Goal: Transaction & Acquisition: Purchase product/service

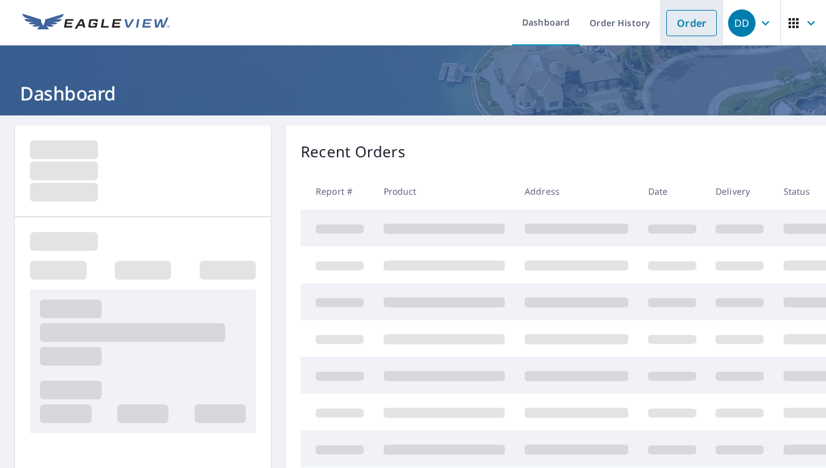
click at [678, 28] on link "Order" at bounding box center [691, 23] width 51 height 26
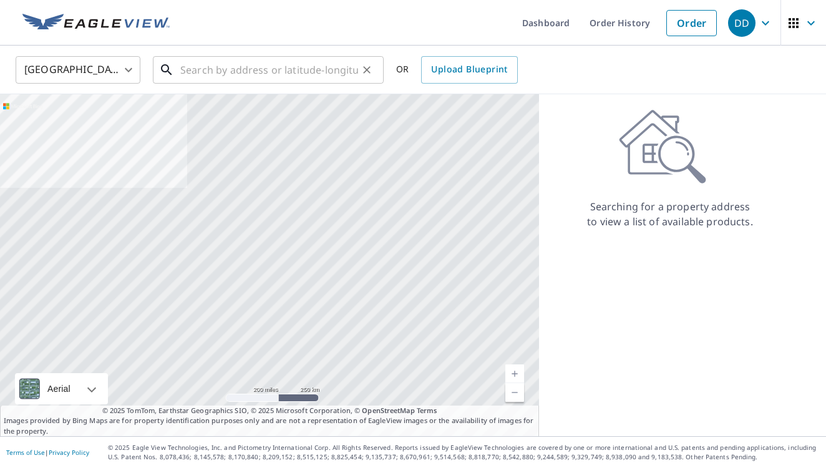
click at [336, 74] on input "text" at bounding box center [269, 69] width 178 height 35
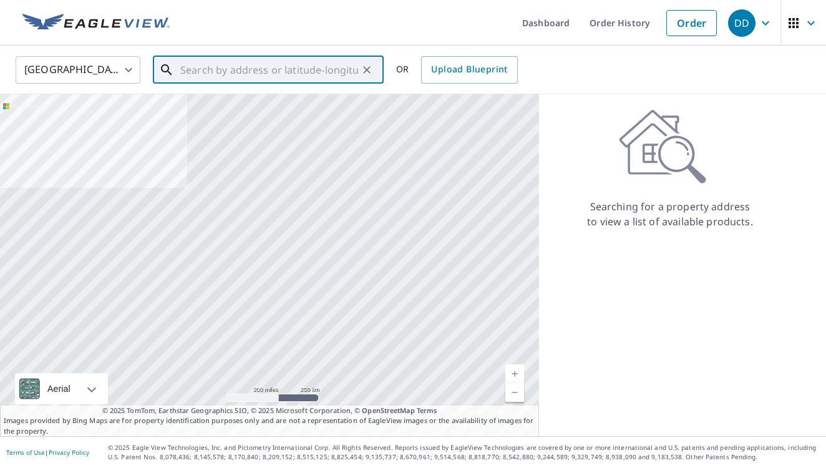
paste input "[STREET_ADDRESS][PERSON_NAME]"
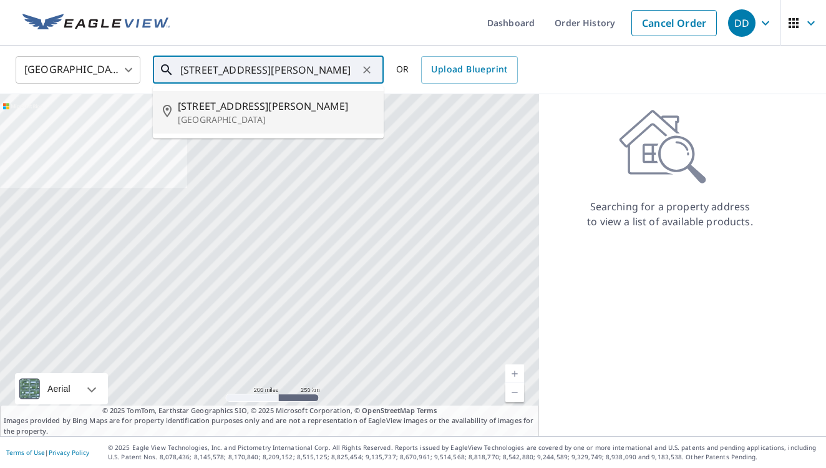
click at [319, 97] on li "[STREET_ADDRESS][PERSON_NAME]" at bounding box center [268, 112] width 231 height 42
type input "[STREET_ADDRESS][PERSON_NAME]"
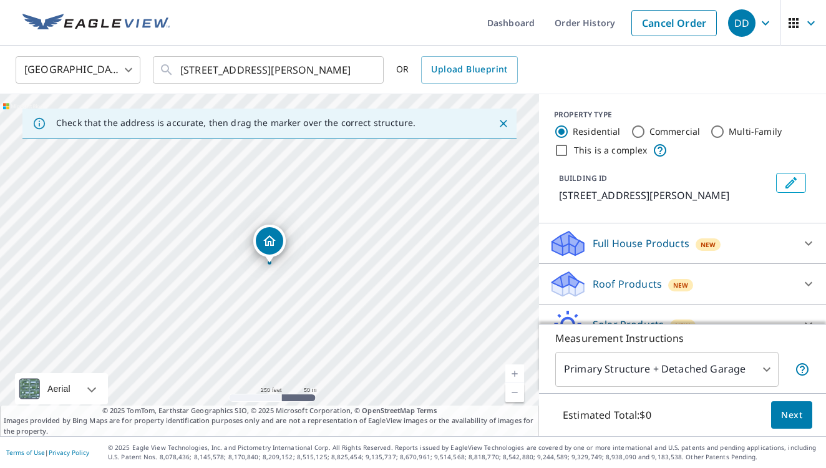
click at [622, 280] on p "Roof Products" at bounding box center [627, 283] width 69 height 15
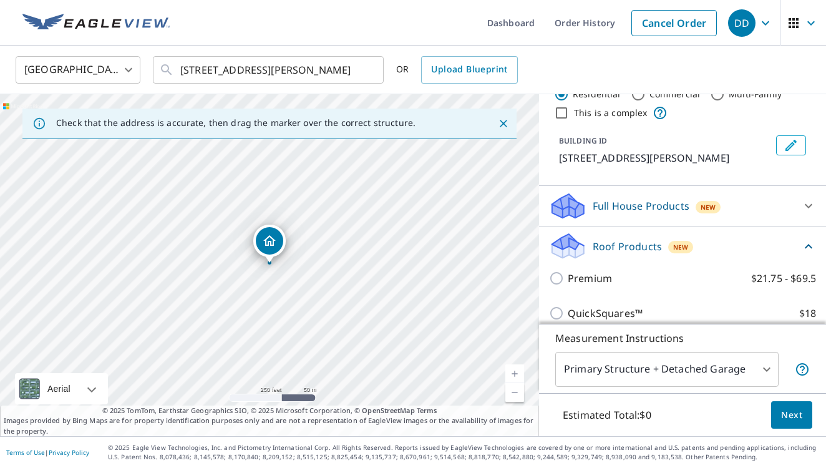
scroll to position [54, 0]
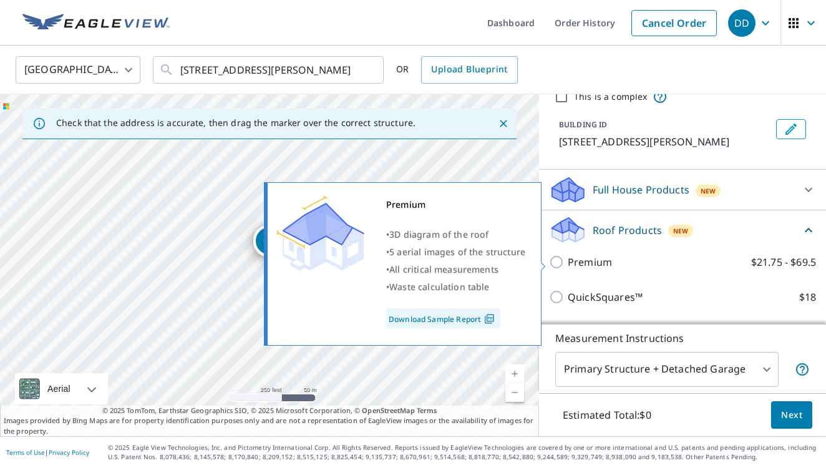
click at [599, 268] on p "Premium" at bounding box center [590, 262] width 44 height 15
click at [568, 268] on input "Premium $21.75 - $69.5" at bounding box center [558, 262] width 19 height 15
checkbox input "true"
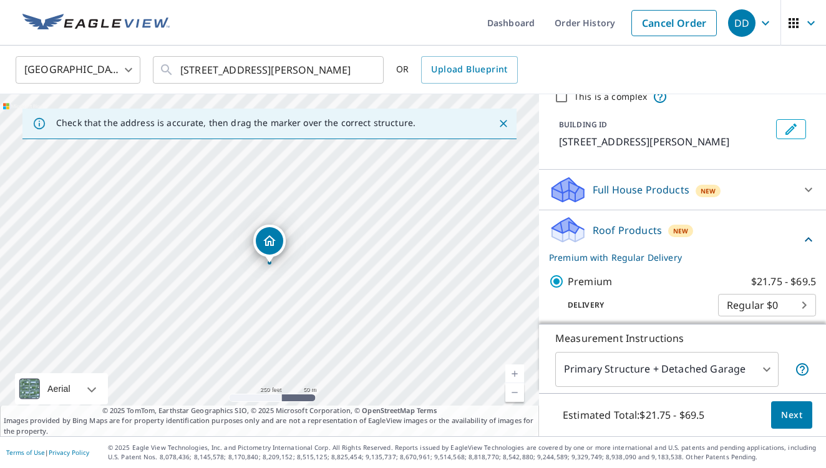
click at [779, 406] on button "Next" at bounding box center [791, 415] width 41 height 28
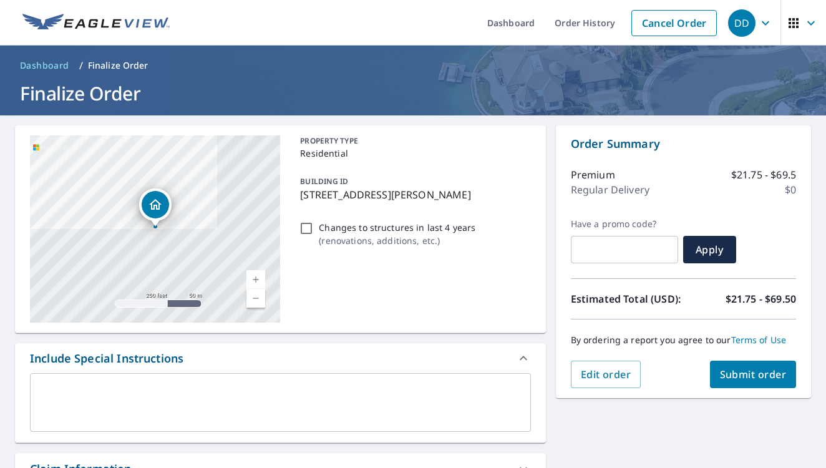
click at [743, 396] on div "Order Summary Premium $21.75 - $69.5 Regular Delivery $0 Have a promo code? ​ A…" at bounding box center [683, 261] width 255 height 273
click at [741, 387] on button "Submit order" at bounding box center [753, 374] width 87 height 27
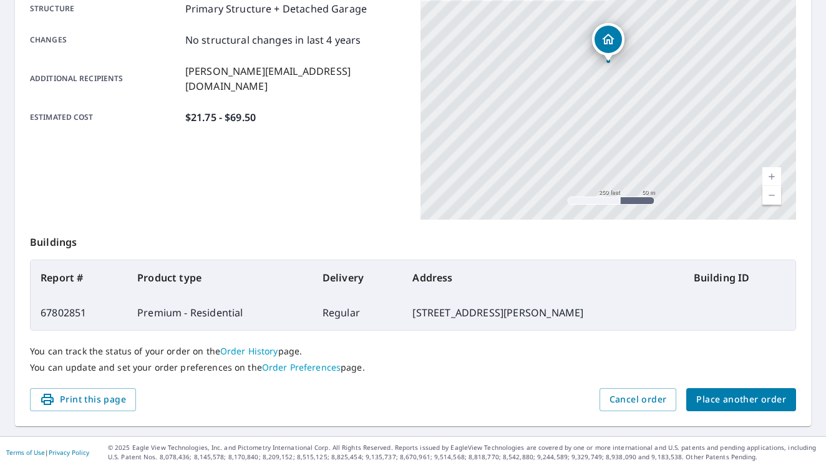
scroll to position [266, 0]
click at [705, 399] on span "Place another order" at bounding box center [741, 400] width 90 height 16
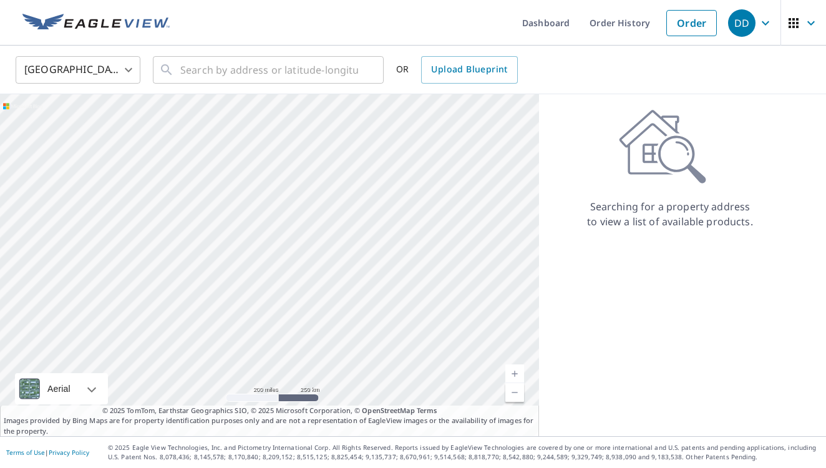
drag, startPoint x: 472, startPoint y: 220, endPoint x: 464, endPoint y: 213, distance: 11.1
click at [464, 213] on div at bounding box center [269, 265] width 539 height 342
click at [278, 74] on input "text" at bounding box center [269, 69] width 178 height 35
paste input "[STREET_ADDRESS]"
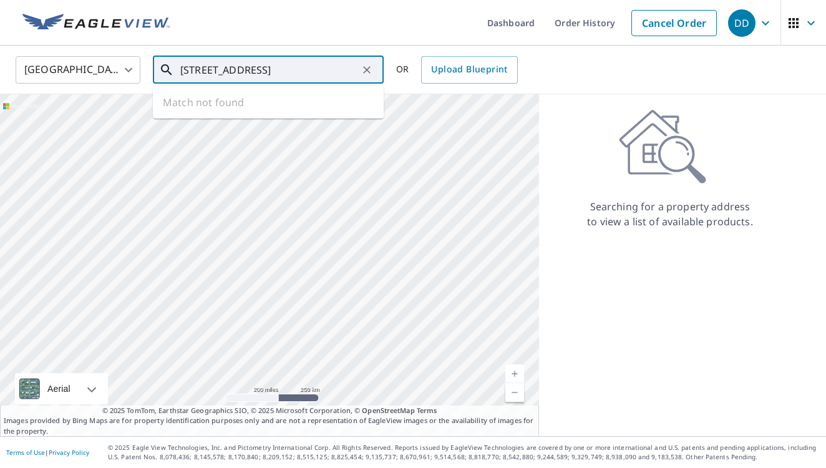
type input "[STREET_ADDRESS]"
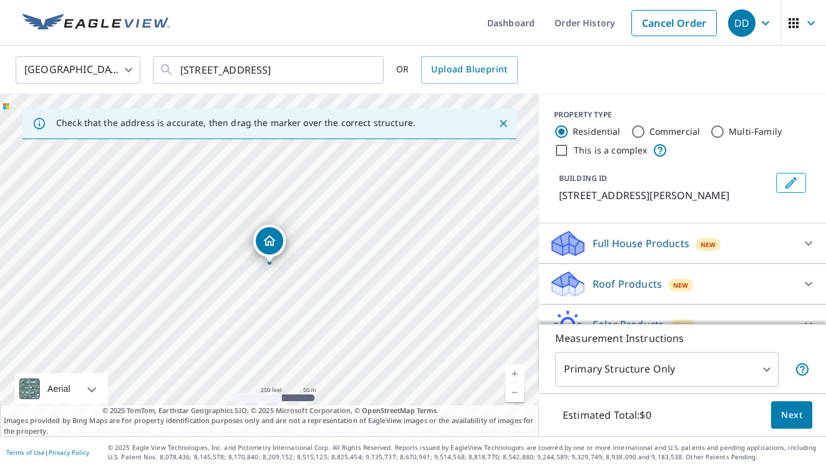
click at [638, 288] on p "Roof Products" at bounding box center [627, 283] width 69 height 15
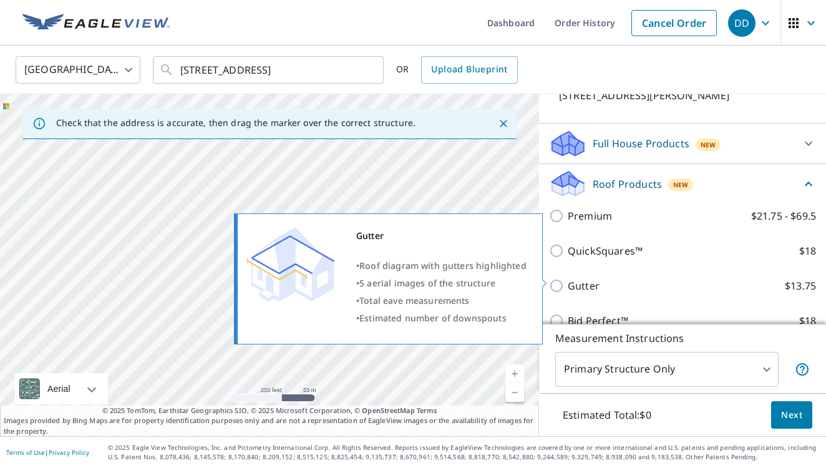
scroll to position [107, 0]
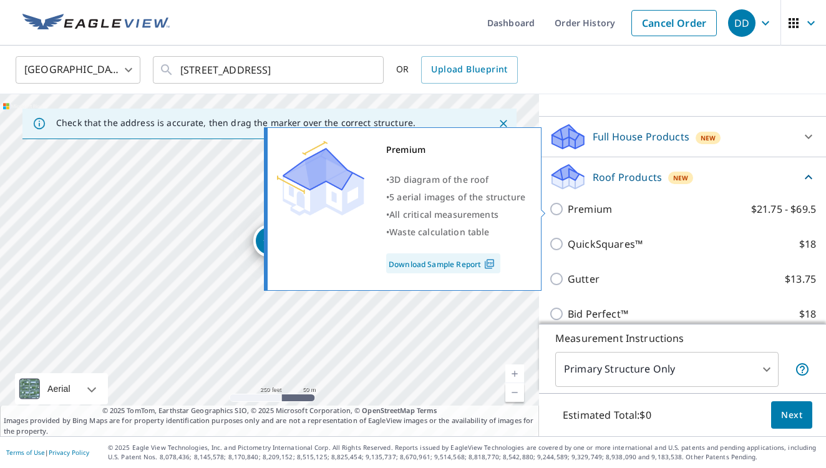
click at [590, 203] on p "Premium" at bounding box center [590, 209] width 44 height 15
click at [568, 203] on input "Premium $21.75 - $69.5" at bounding box center [558, 209] width 19 height 15
checkbox input "true"
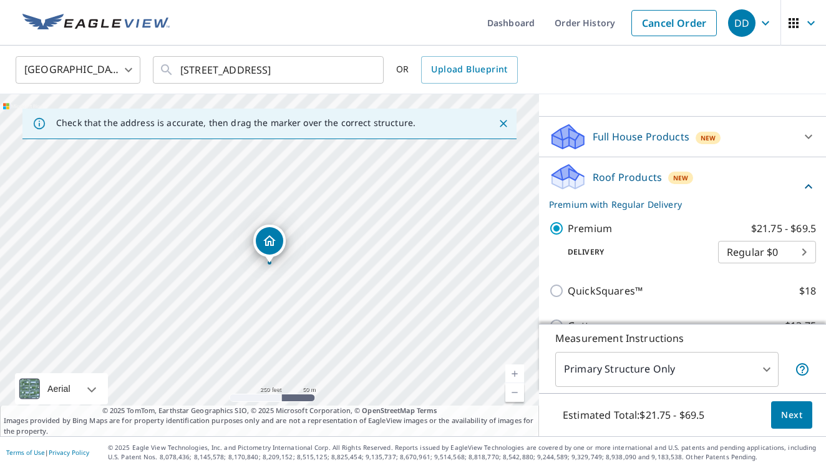
click at [800, 413] on span "Next" at bounding box center [791, 415] width 21 height 16
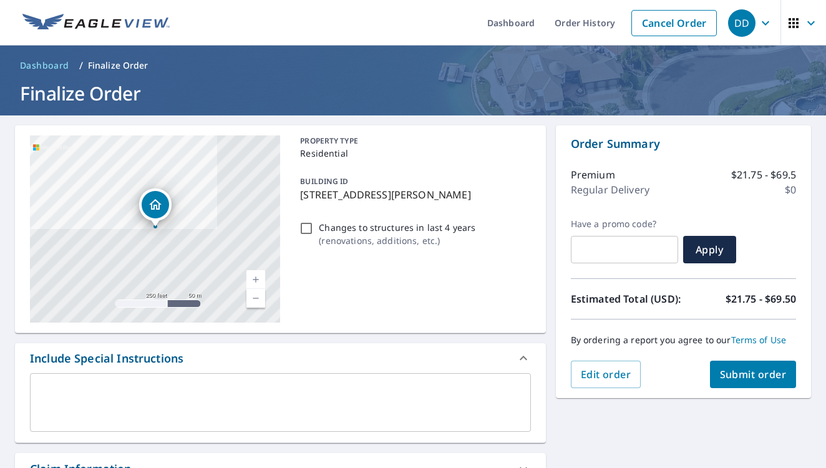
click at [735, 376] on span "Submit order" at bounding box center [753, 375] width 67 height 14
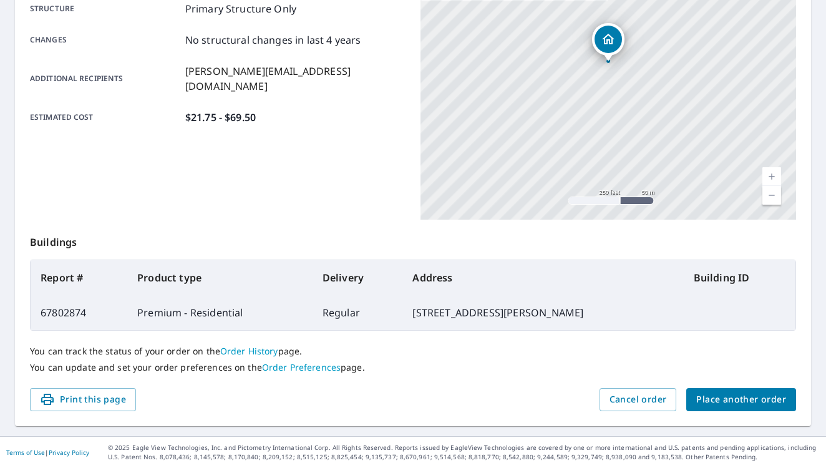
scroll to position [266, 0]
click at [714, 397] on span "Place another order" at bounding box center [741, 400] width 90 height 16
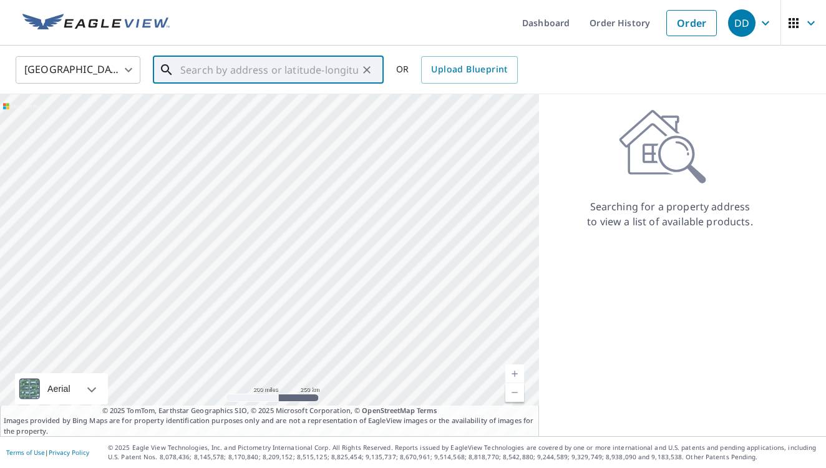
click at [303, 64] on input "text" at bounding box center [269, 69] width 178 height 35
paste input "[STREET_ADDRESS]"
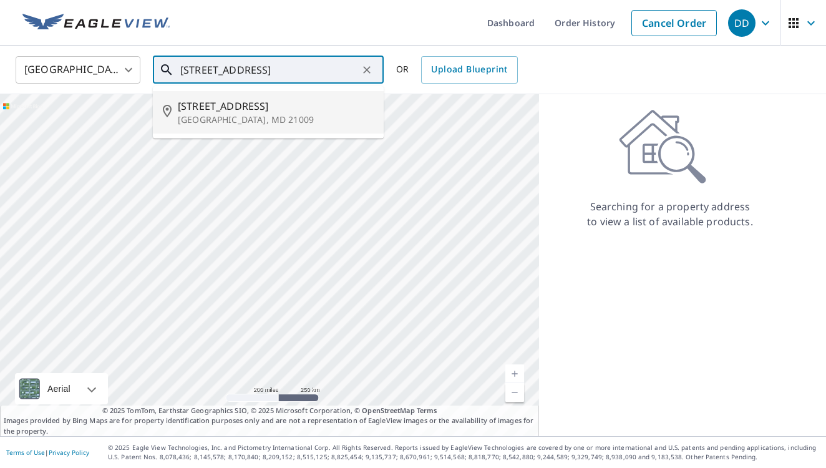
click at [304, 101] on span "[STREET_ADDRESS]" at bounding box center [276, 106] width 196 height 15
type input "[STREET_ADDRESS]"
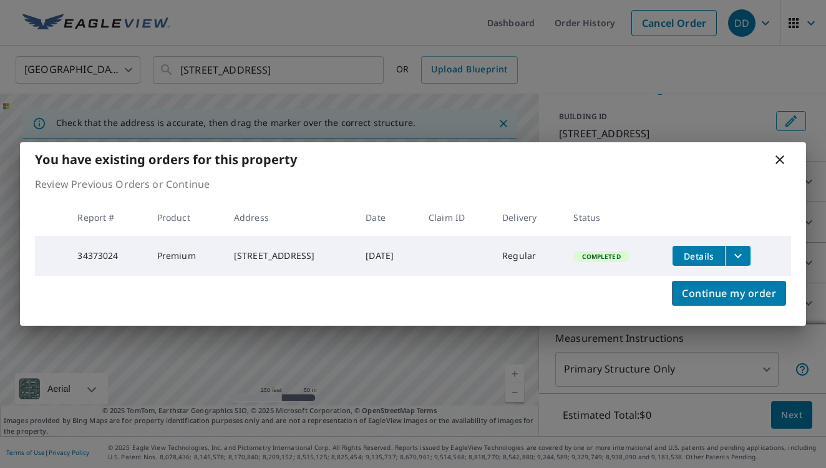
scroll to position [62, 0]
click at [783, 157] on icon at bounding box center [779, 159] width 15 height 15
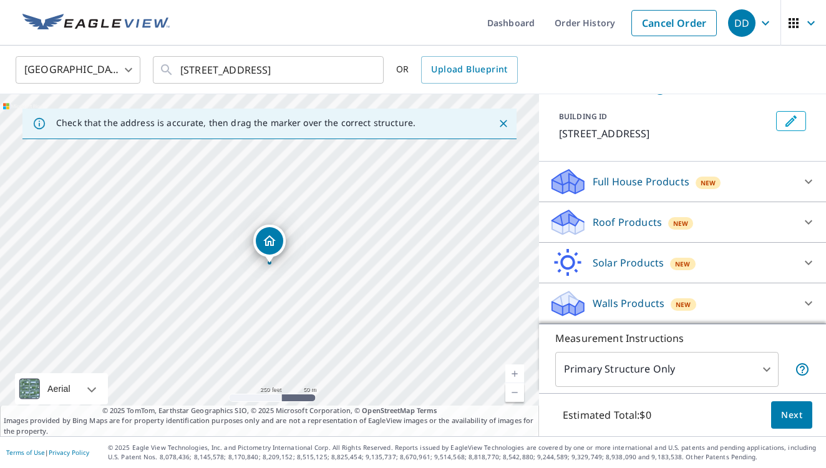
click at [645, 224] on p "Roof Products" at bounding box center [627, 222] width 69 height 15
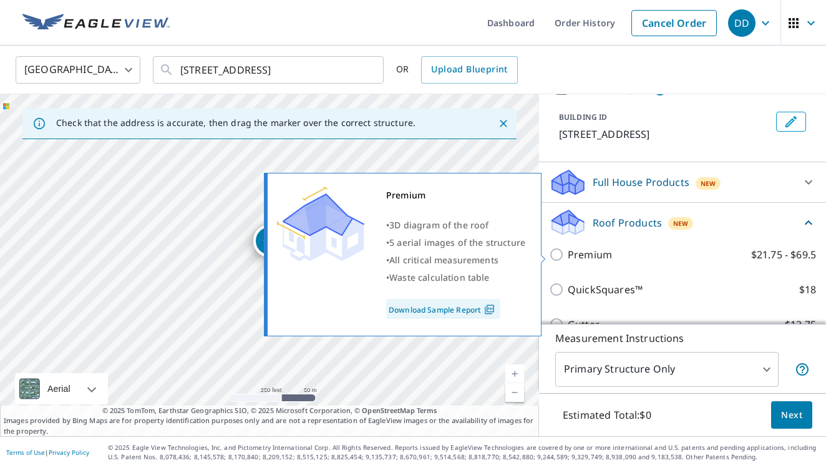
click at [564, 256] on input "Premium $21.75 - $69.5" at bounding box center [558, 254] width 19 height 15
checkbox input "true"
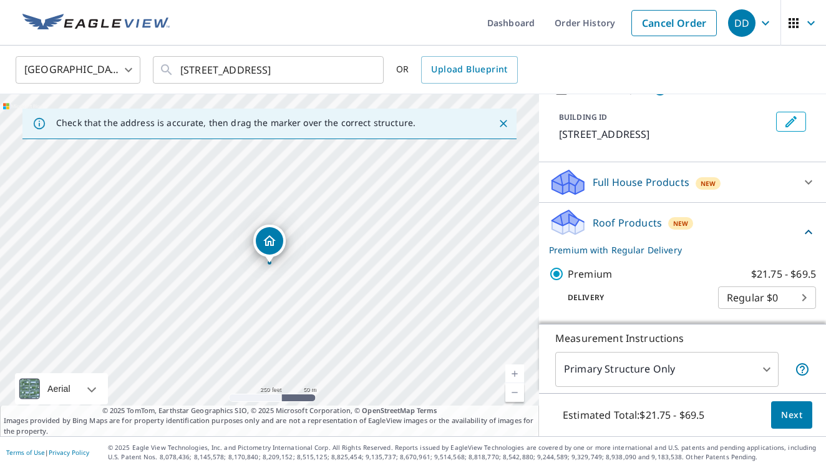
click at [783, 421] on span "Next" at bounding box center [791, 415] width 21 height 16
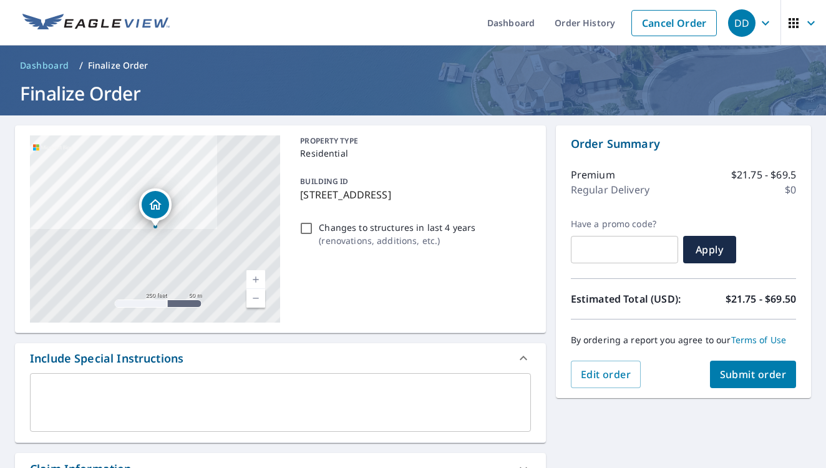
click at [758, 377] on span "Submit order" at bounding box center [753, 375] width 67 height 14
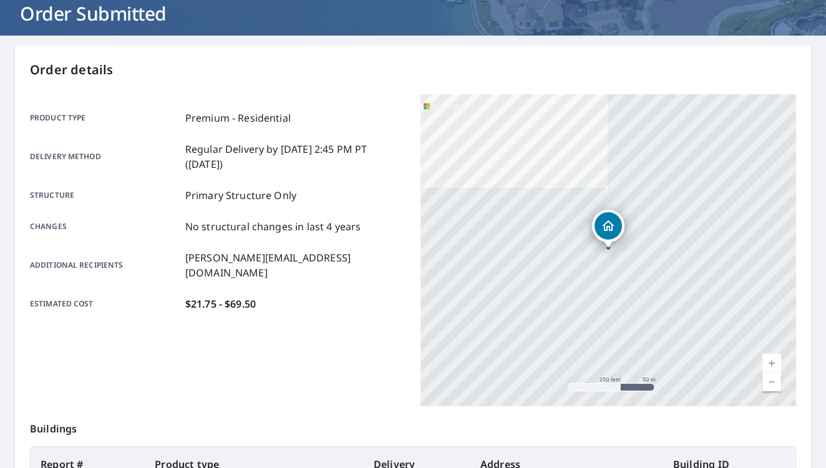
scroll to position [266, 0]
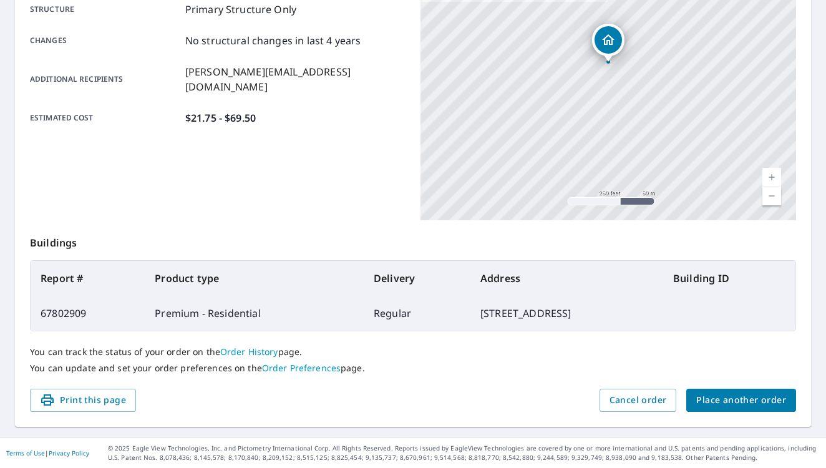
click at [698, 391] on button "Place another order" at bounding box center [741, 400] width 110 height 23
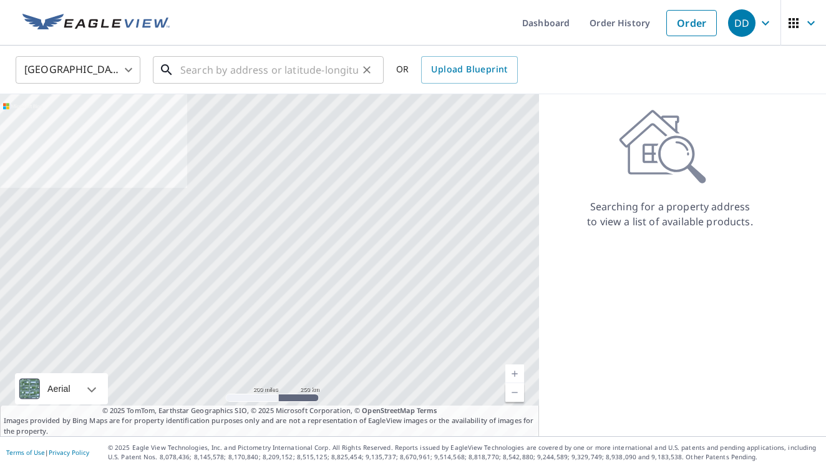
click at [243, 80] on input "text" at bounding box center [269, 69] width 178 height 35
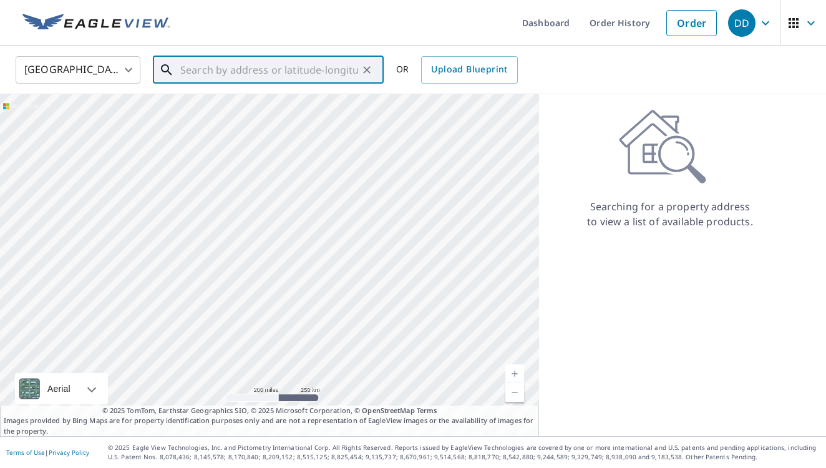
paste input "[STREET_ADDRESS][PERSON_NAME]"
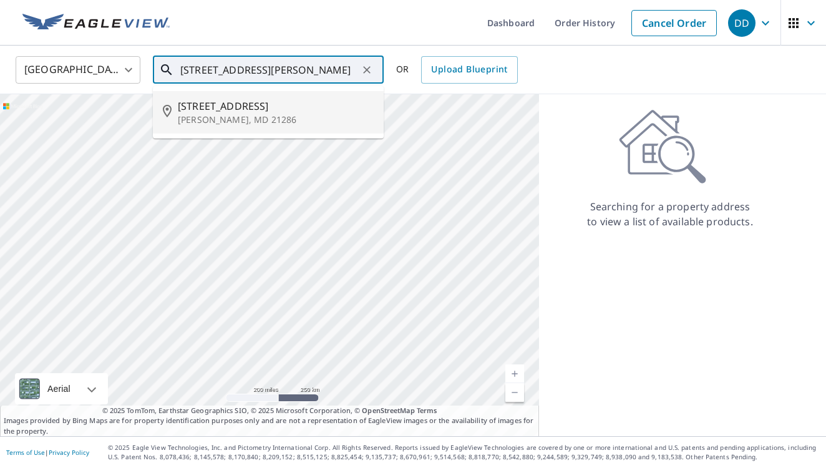
click at [273, 107] on span "[STREET_ADDRESS]" at bounding box center [276, 106] width 196 height 15
type input "[STREET_ADDRESS][PERSON_NAME]"
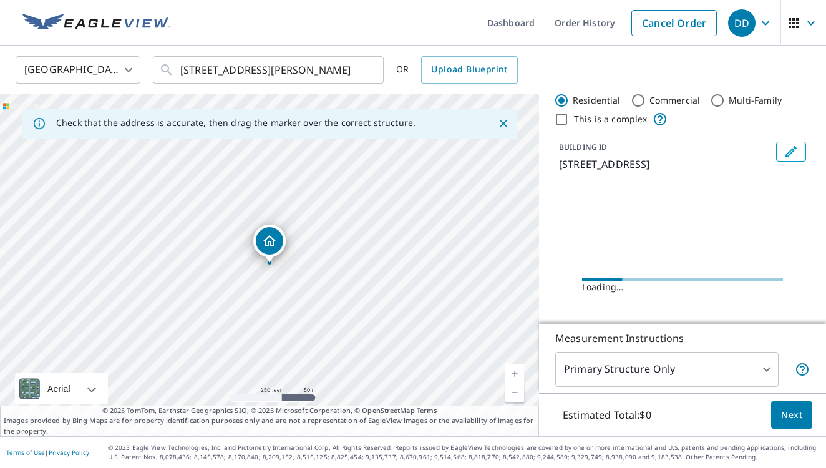
scroll to position [30, 0]
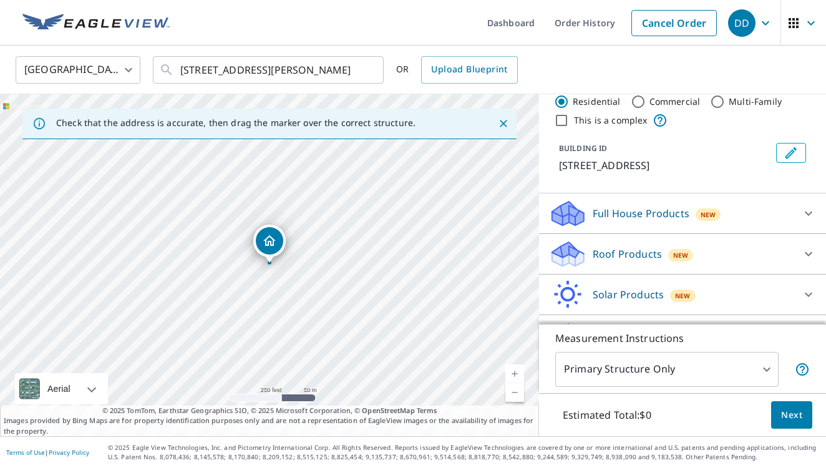
click at [646, 258] on p "Roof Products" at bounding box center [627, 253] width 69 height 15
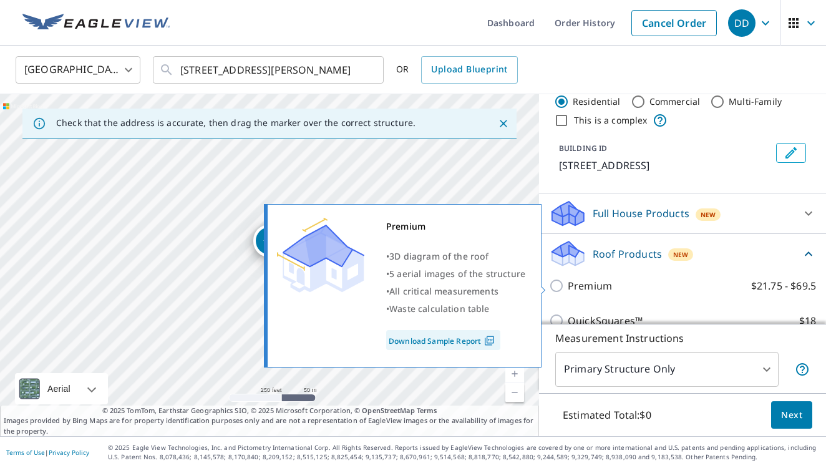
click at [592, 282] on p "Premium" at bounding box center [590, 285] width 44 height 15
click at [568, 282] on input "Premium $21.75 - $69.5" at bounding box center [558, 285] width 19 height 15
checkbox input "true"
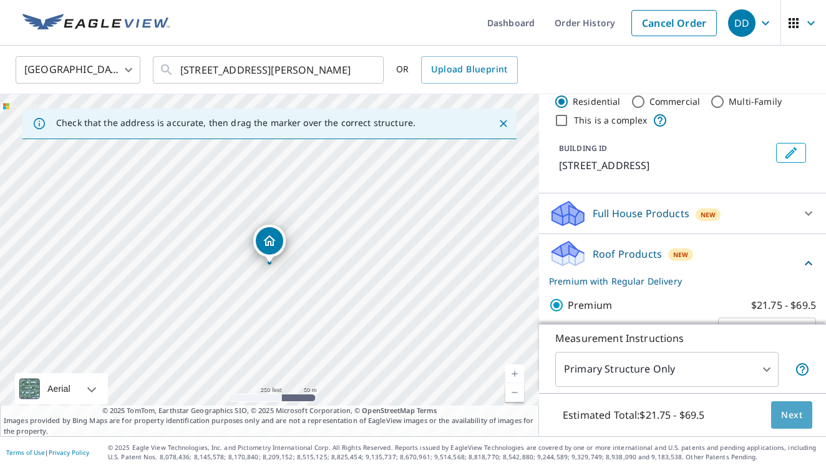
click at [777, 409] on button "Next" at bounding box center [791, 415] width 41 height 28
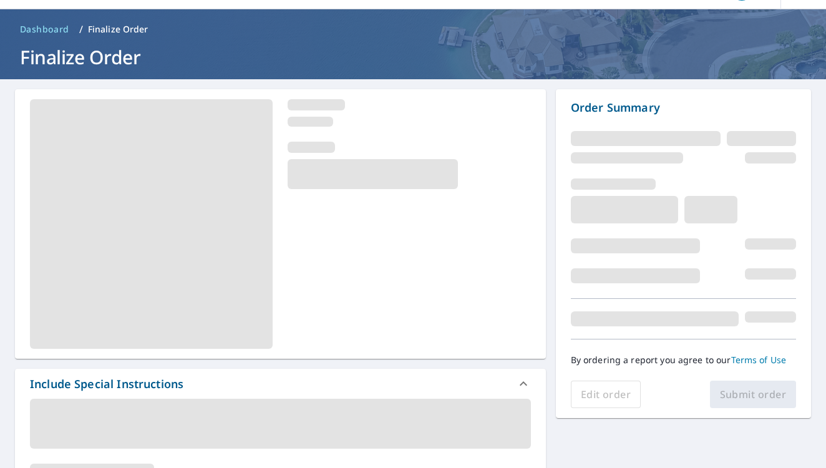
scroll to position [49, 0]
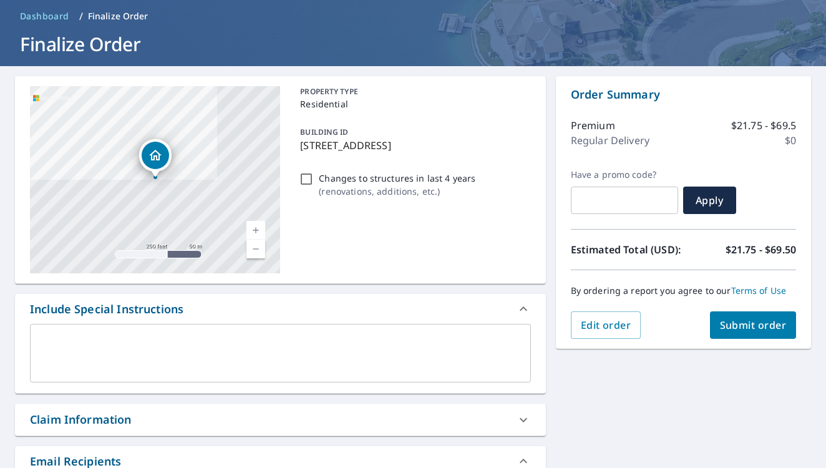
click at [736, 336] on button "Submit order" at bounding box center [753, 324] width 87 height 27
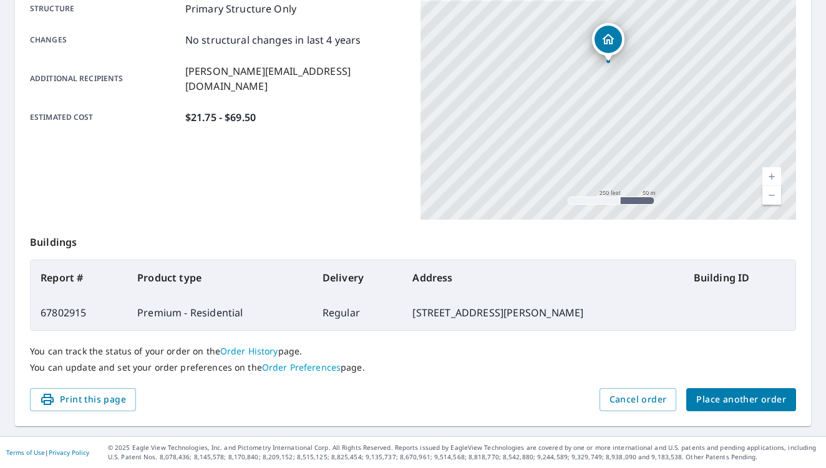
scroll to position [266, 0]
click at [754, 403] on span "Place another order" at bounding box center [741, 400] width 90 height 16
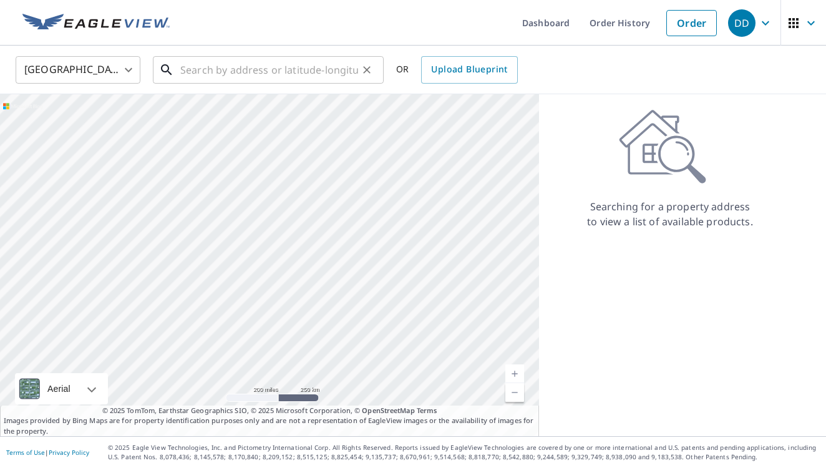
click at [270, 63] on input "text" at bounding box center [269, 69] width 178 height 35
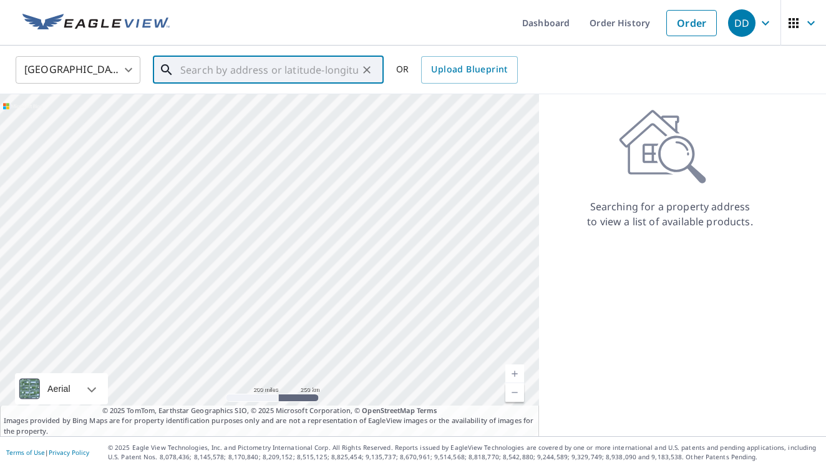
paste input "[STREET_ADDRESS]"
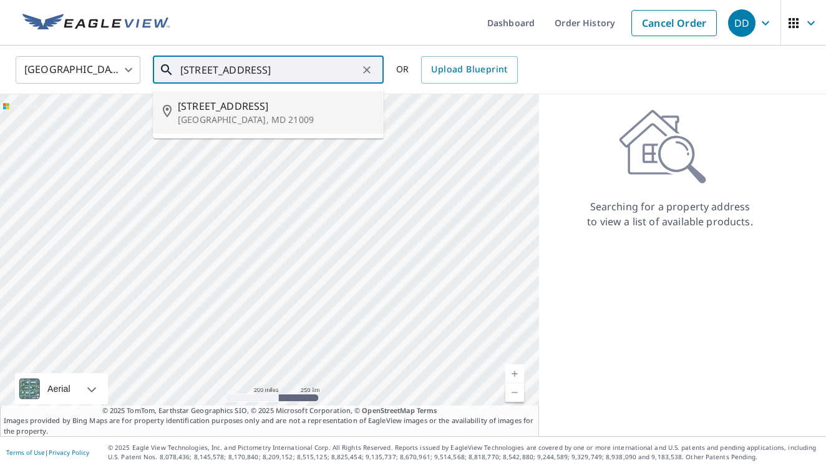
click at [291, 106] on span "[STREET_ADDRESS]" at bounding box center [276, 106] width 196 height 15
type input "[STREET_ADDRESS]"
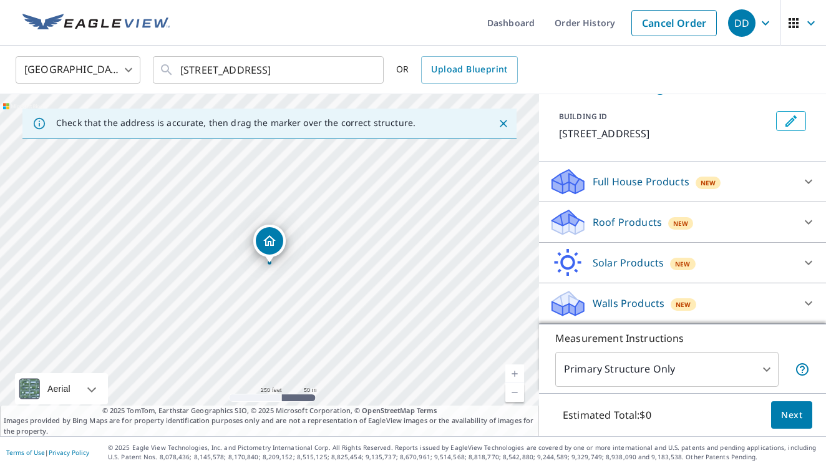
scroll to position [62, 0]
click at [621, 220] on p "Roof Products" at bounding box center [627, 222] width 69 height 15
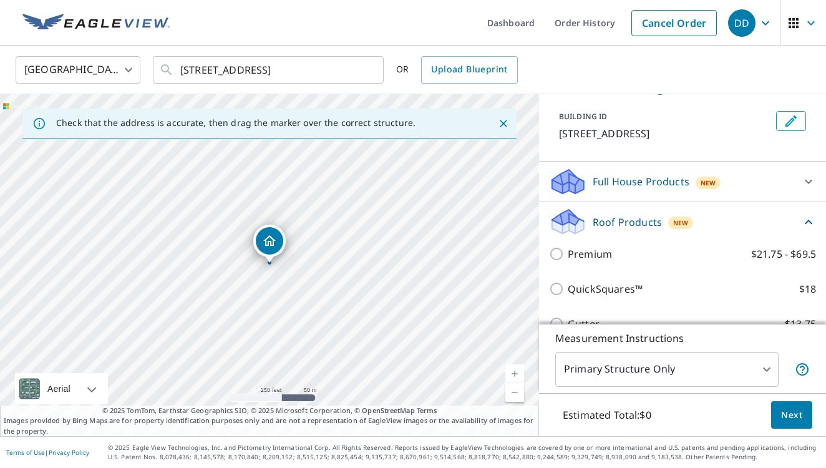
scroll to position [61, 0]
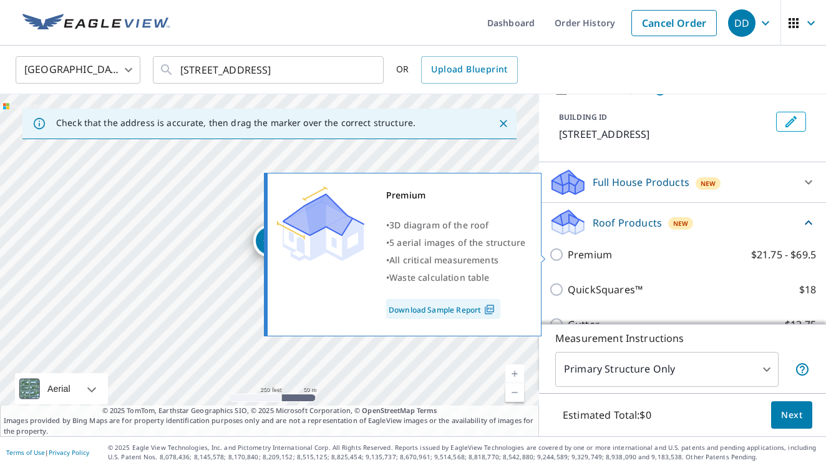
click at [586, 254] on p "Premium" at bounding box center [590, 254] width 44 height 15
click at [568, 254] on input "Premium $21.75 - $69.5" at bounding box center [558, 254] width 19 height 15
checkbox input "true"
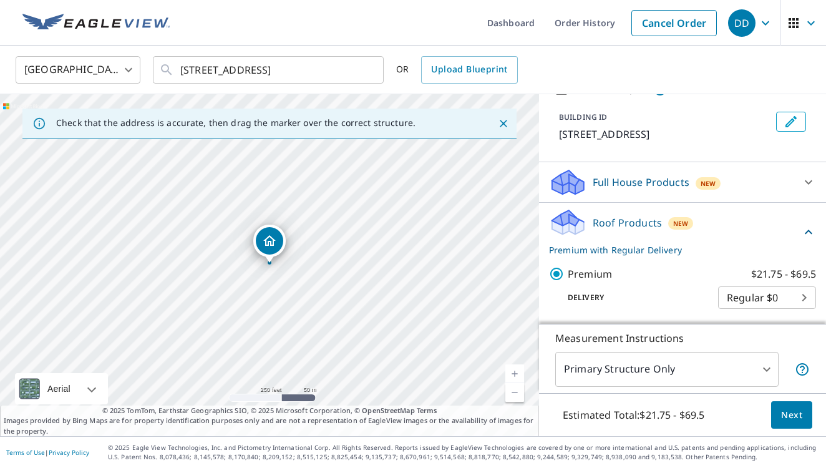
click at [804, 412] on button "Next" at bounding box center [791, 415] width 41 height 28
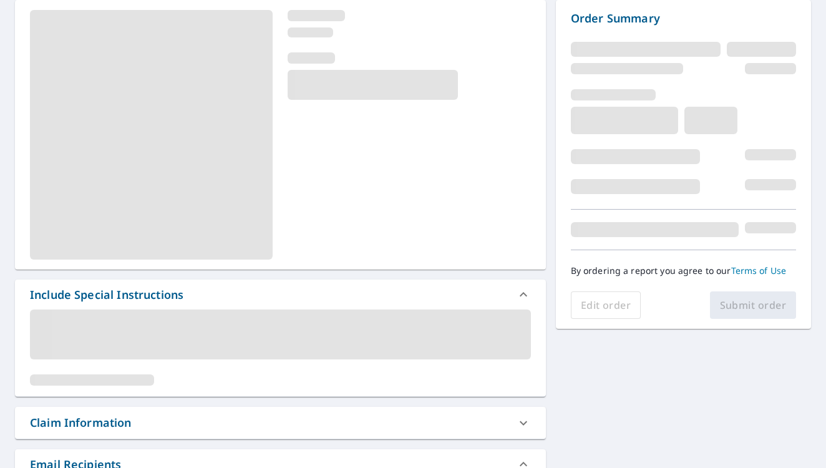
scroll to position [139, 0]
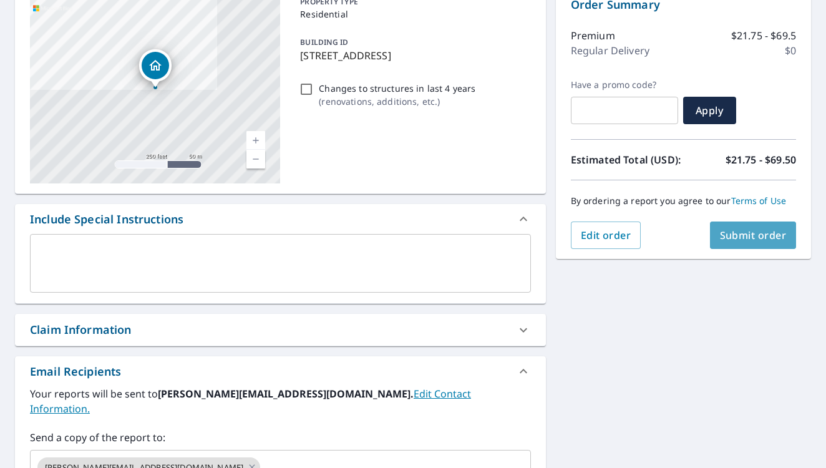
click at [738, 245] on button "Submit order" at bounding box center [753, 235] width 87 height 27
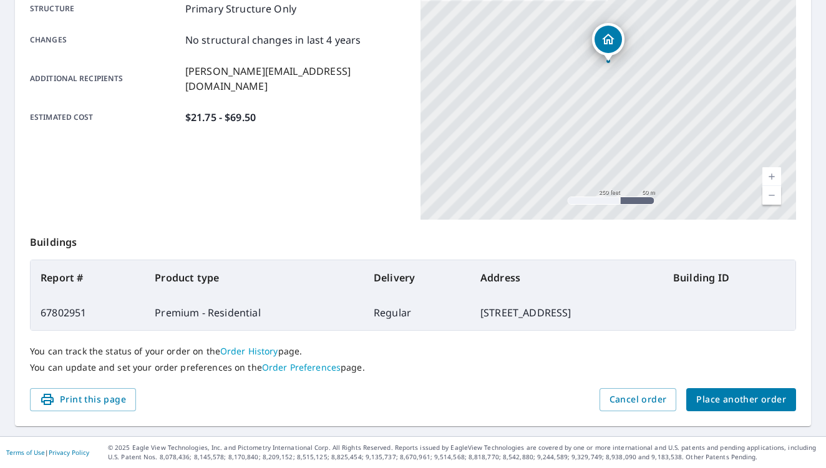
scroll to position [266, 0]
click at [747, 402] on span "Place another order" at bounding box center [741, 400] width 90 height 16
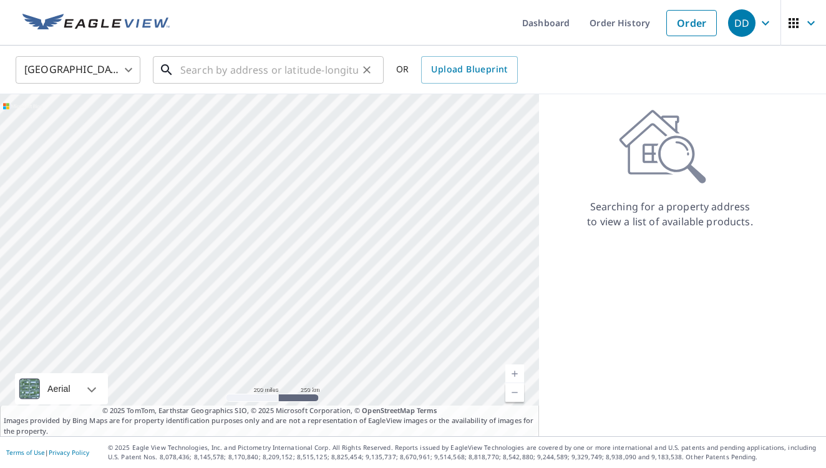
click at [280, 78] on input "text" at bounding box center [269, 69] width 178 height 35
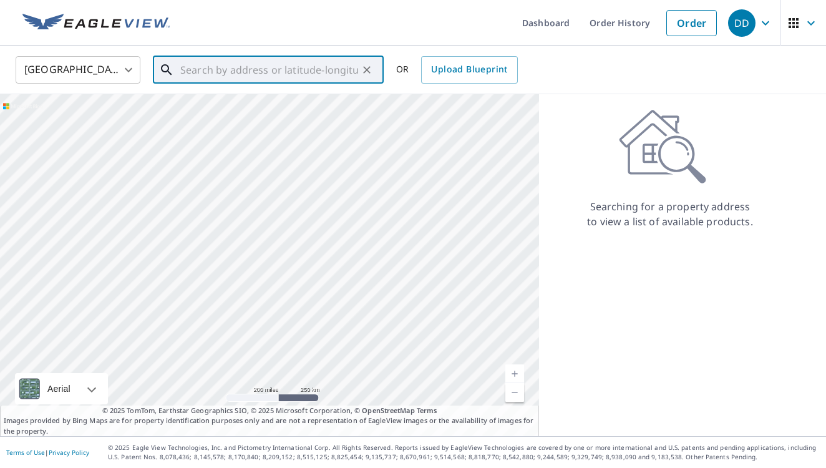
paste input "[STREET_ADDRESS]"
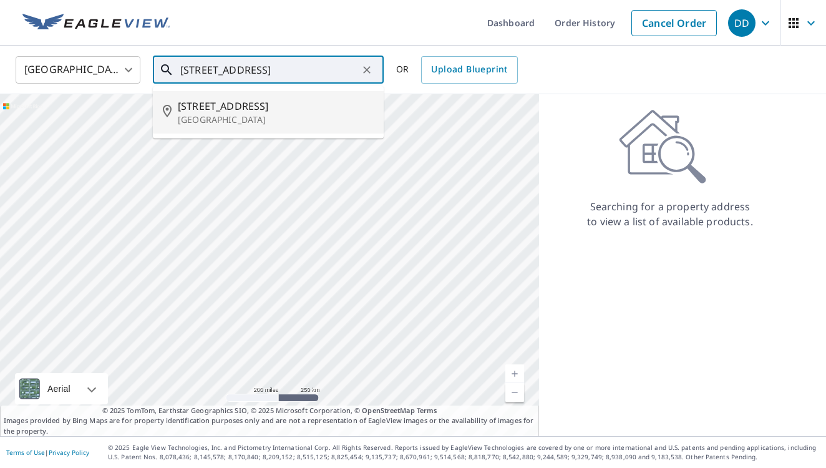
click at [283, 102] on span "[STREET_ADDRESS]" at bounding box center [276, 106] width 196 height 15
type input "[STREET_ADDRESS]"
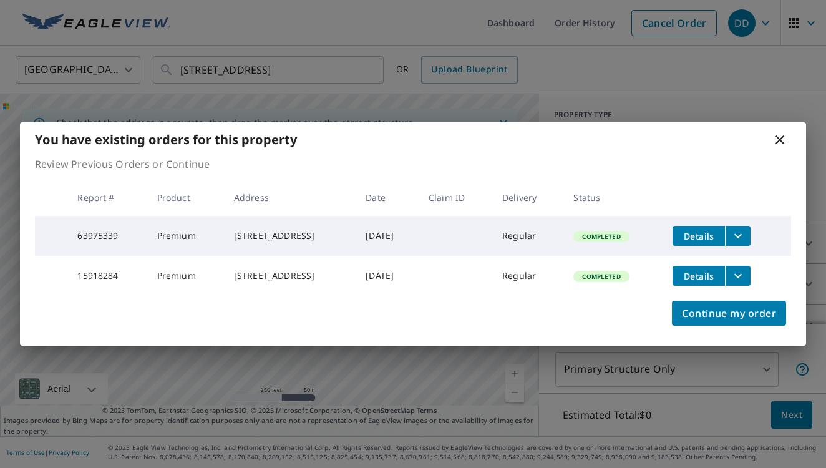
click at [779, 132] on icon at bounding box center [779, 139] width 15 height 15
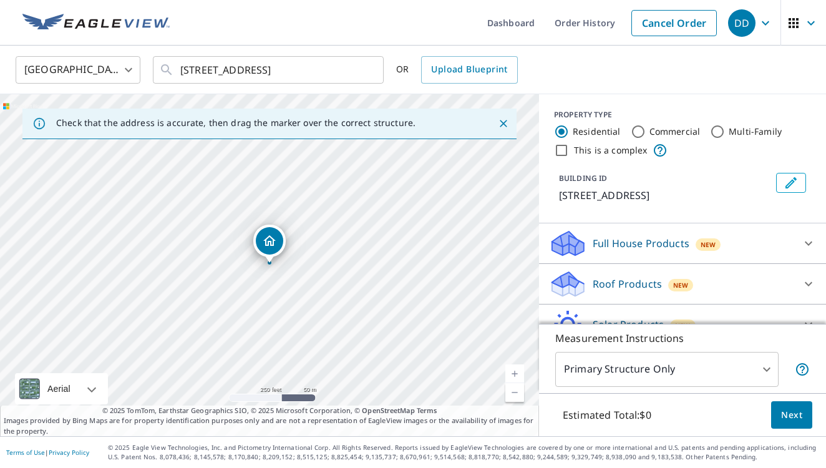
click at [608, 286] on p "Roof Products" at bounding box center [627, 283] width 69 height 15
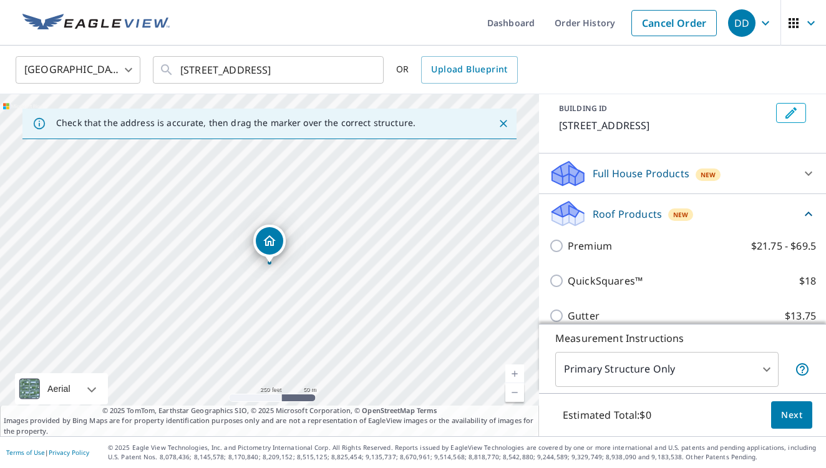
scroll to position [89, 0]
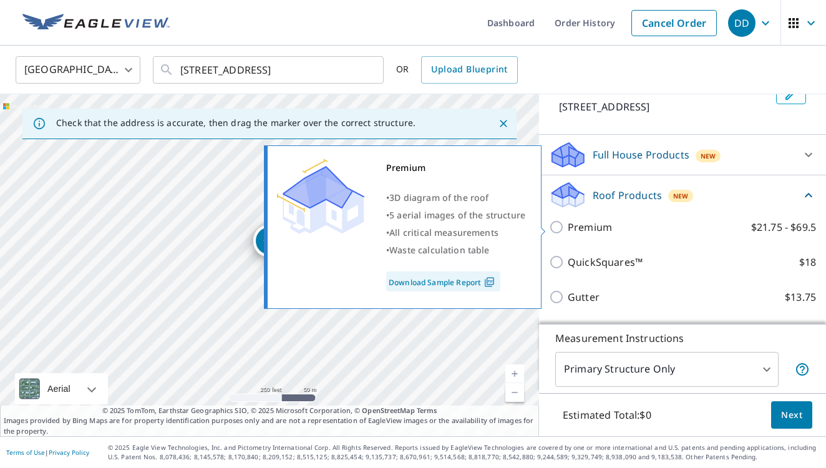
click at [583, 229] on p "Premium" at bounding box center [590, 227] width 44 height 15
click at [568, 229] on input "Premium $21.75 - $69.5" at bounding box center [558, 227] width 19 height 15
checkbox input "true"
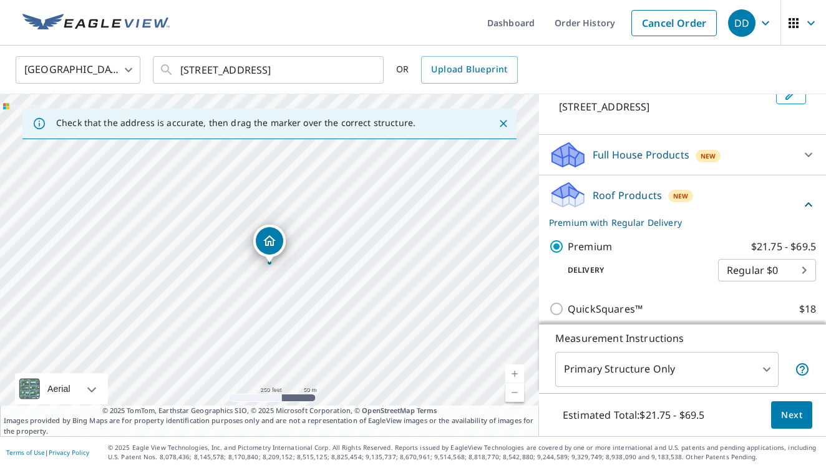
click at [796, 417] on span "Next" at bounding box center [791, 415] width 21 height 16
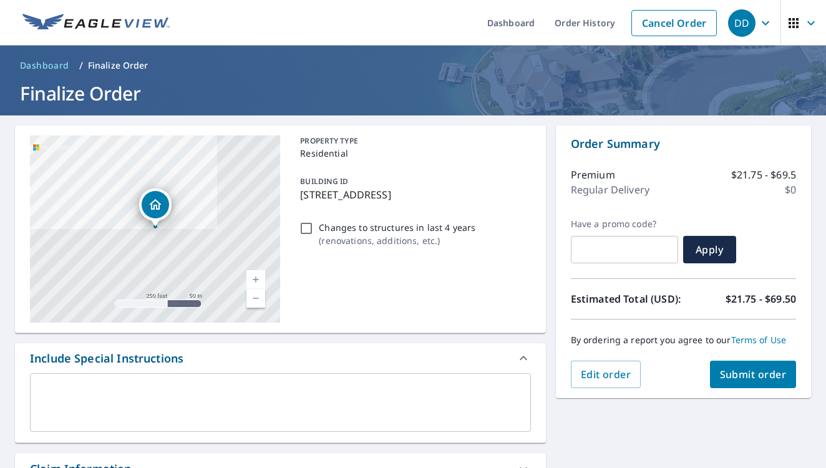
click at [739, 378] on span "Submit order" at bounding box center [753, 375] width 67 height 14
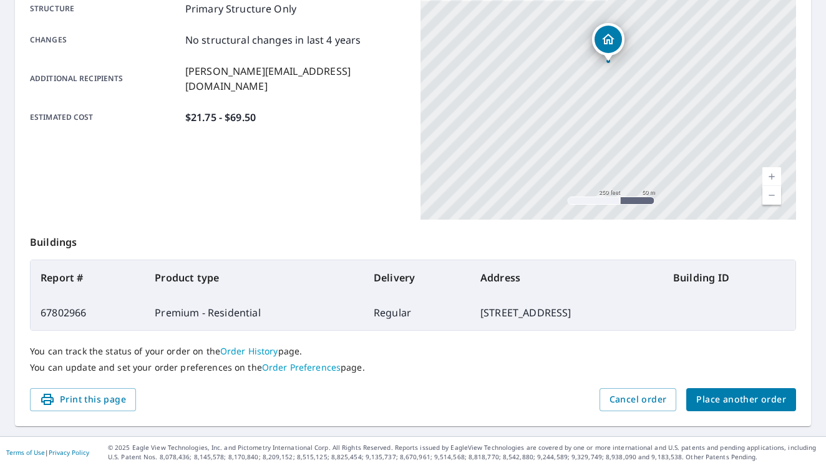
scroll to position [266, 0]
click at [723, 407] on span "Place another order" at bounding box center [741, 400] width 90 height 16
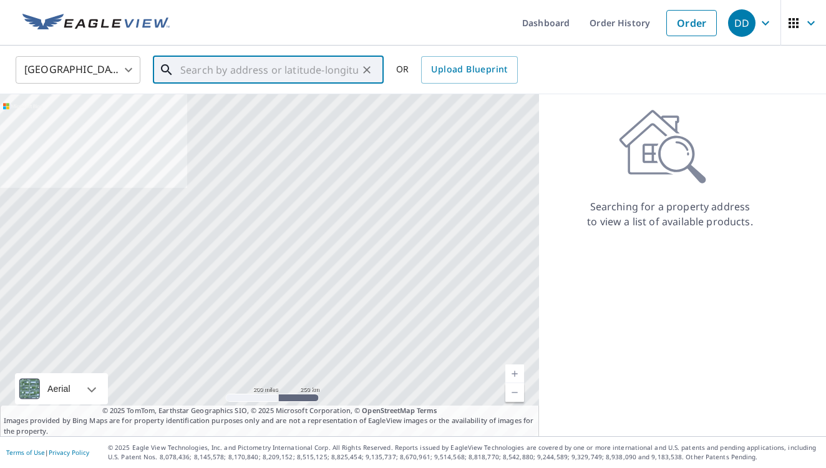
click at [311, 74] on input "text" at bounding box center [269, 69] width 178 height 35
paste input "[STREET_ADDRESS]"
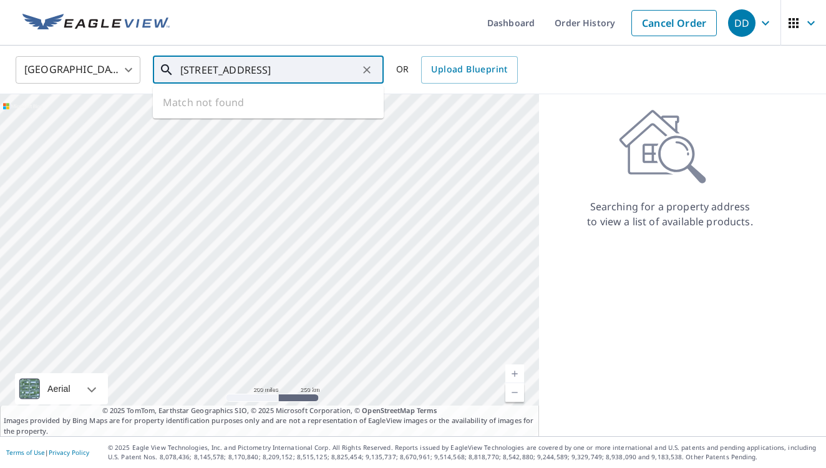
type input "[STREET_ADDRESS]"
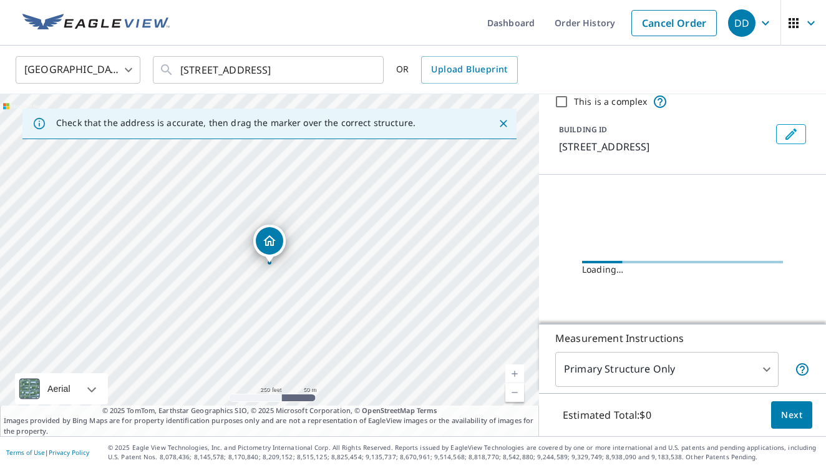
scroll to position [48, 0]
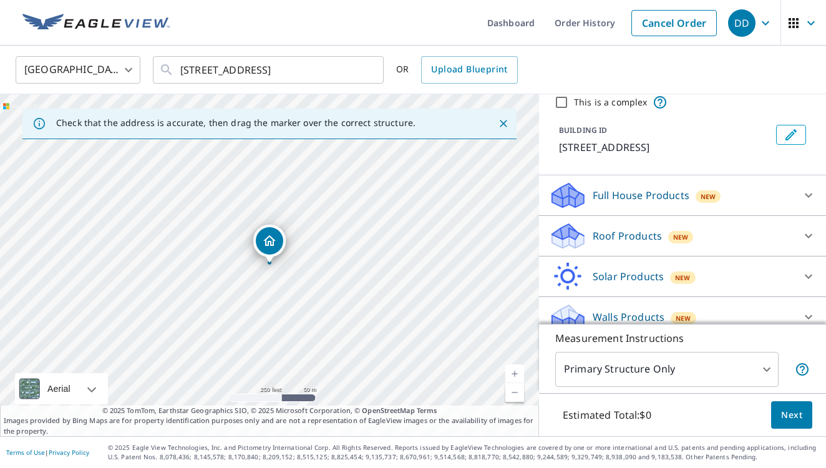
click at [634, 241] on p "Roof Products" at bounding box center [627, 235] width 69 height 15
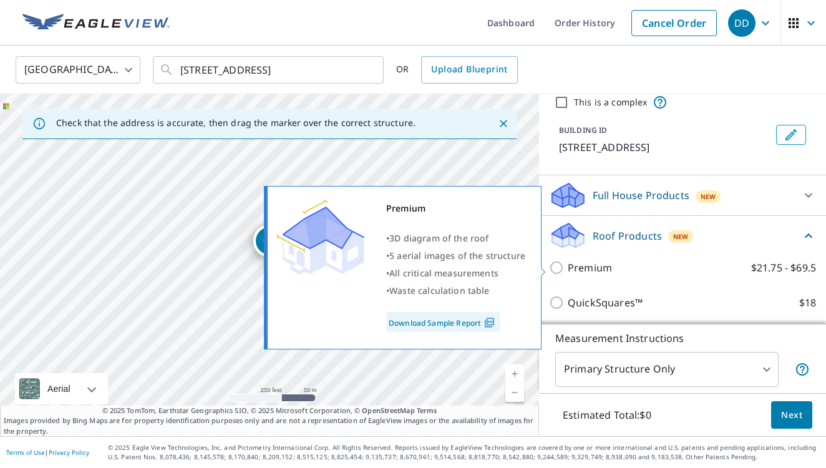
click at [586, 266] on p "Premium" at bounding box center [590, 267] width 44 height 15
click at [568, 266] on input "Premium $21.75 - $69.5" at bounding box center [558, 267] width 19 height 15
checkbox input "true"
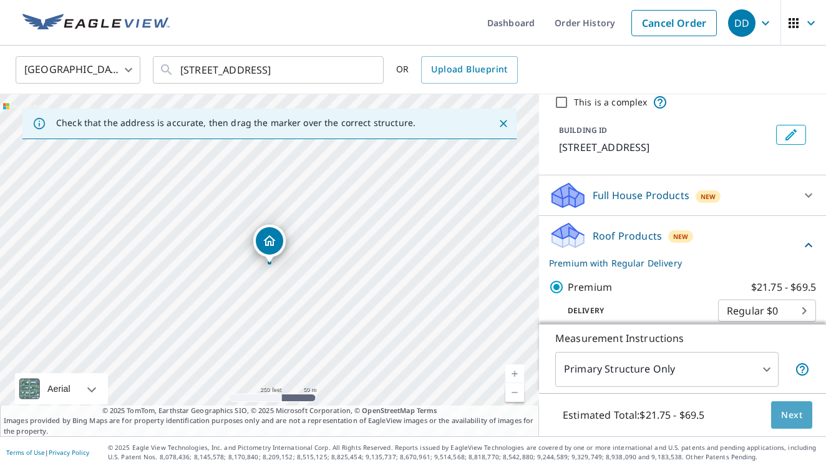
click at [802, 409] on span "Next" at bounding box center [791, 415] width 21 height 16
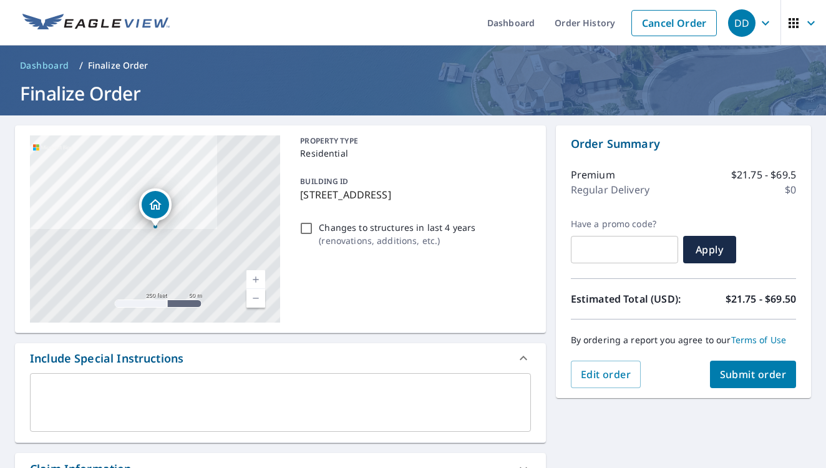
click at [729, 375] on span "Submit order" at bounding box center [753, 375] width 67 height 14
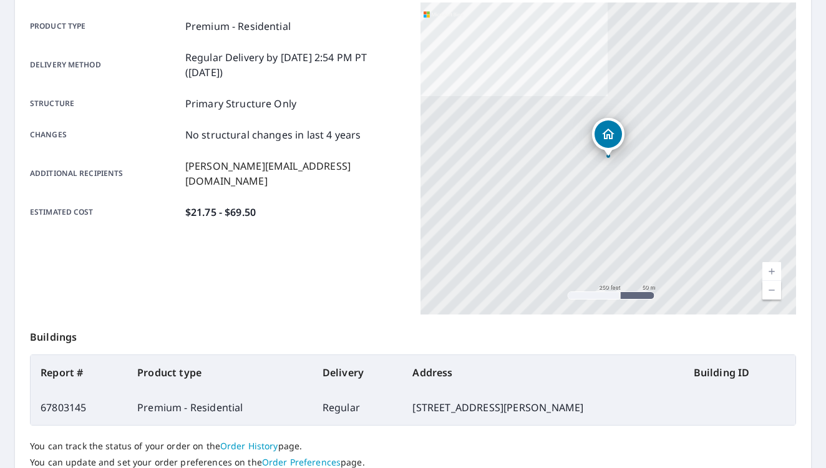
scroll to position [236, 0]
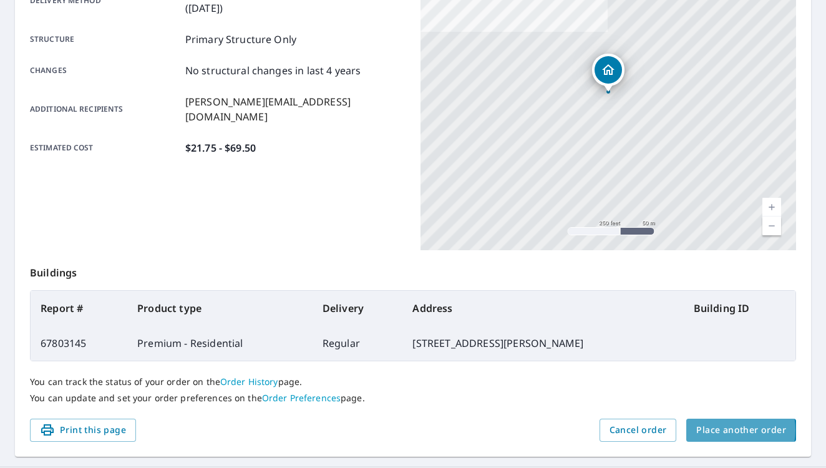
click at [731, 430] on span "Place another order" at bounding box center [741, 430] width 90 height 16
